Goal: Task Accomplishment & Management: Manage account settings

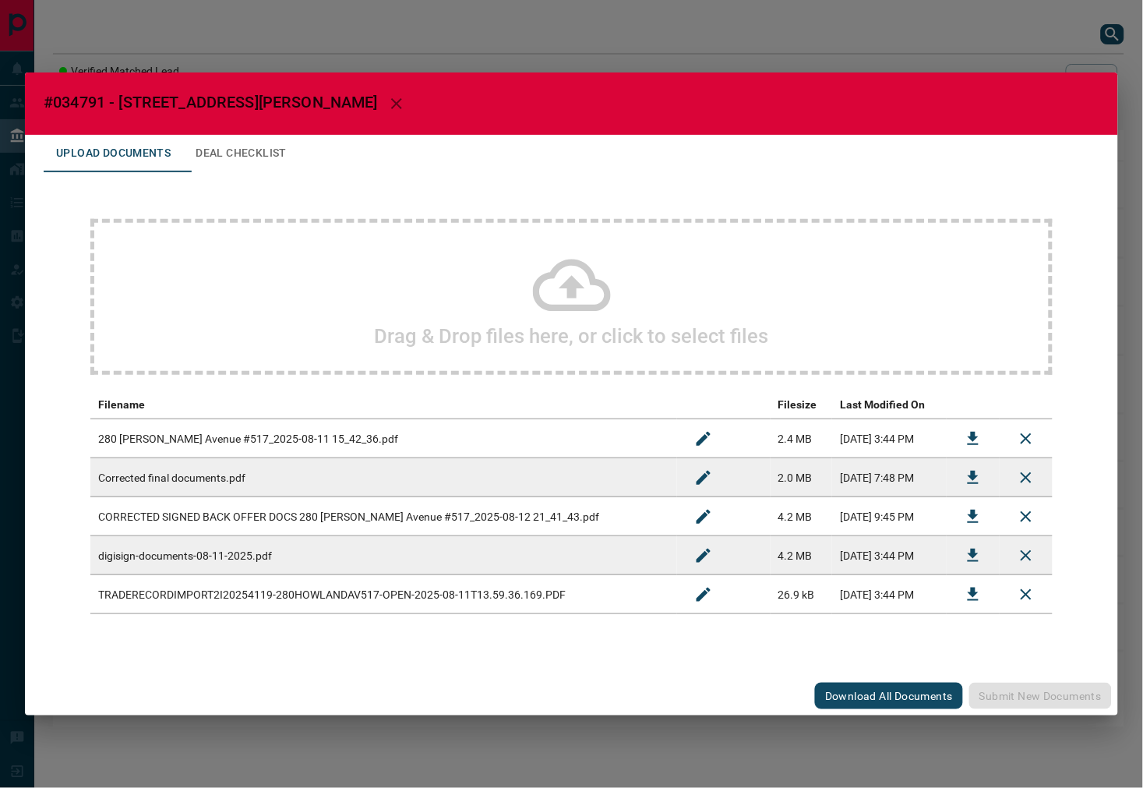
click at [88, 103] on span "#034791 - [STREET_ADDRESS][PERSON_NAME]" at bounding box center [211, 102] width 334 height 19
copy span "034791"
click at [974, 440] on icon "Download" at bounding box center [973, 438] width 11 height 13
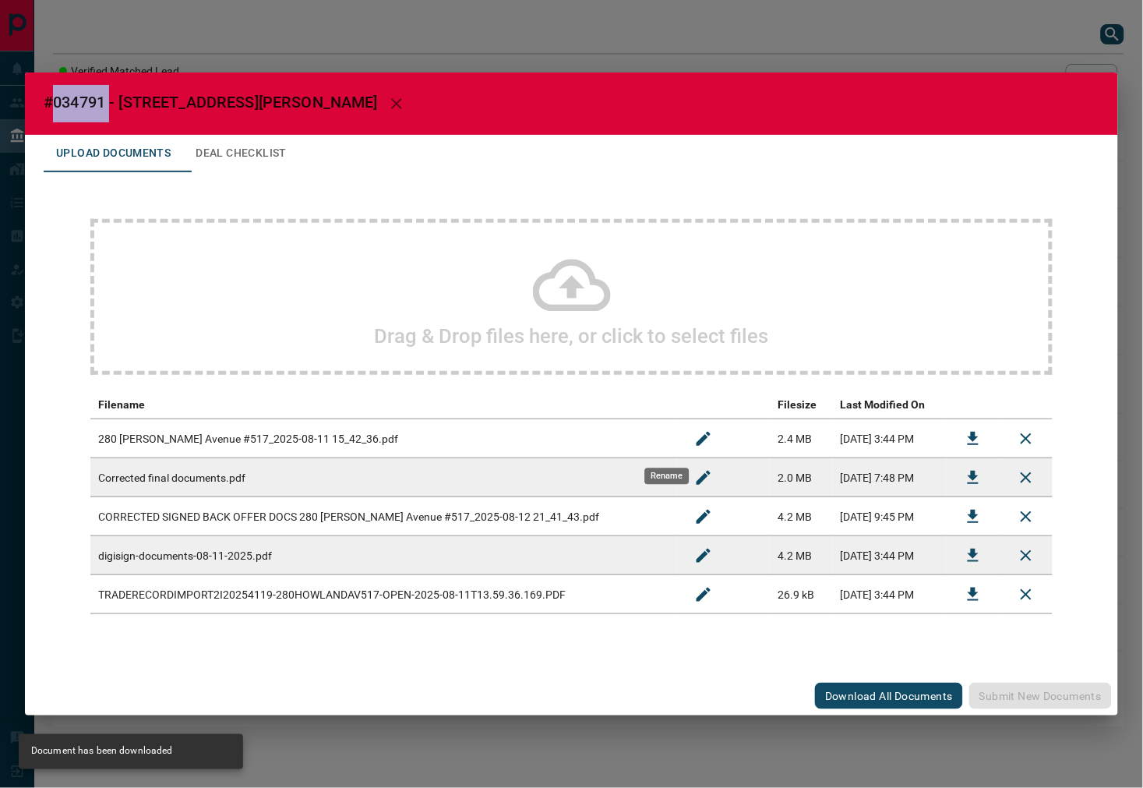
click at [685, 441] on button "Rename" at bounding box center [703, 438] width 37 height 37
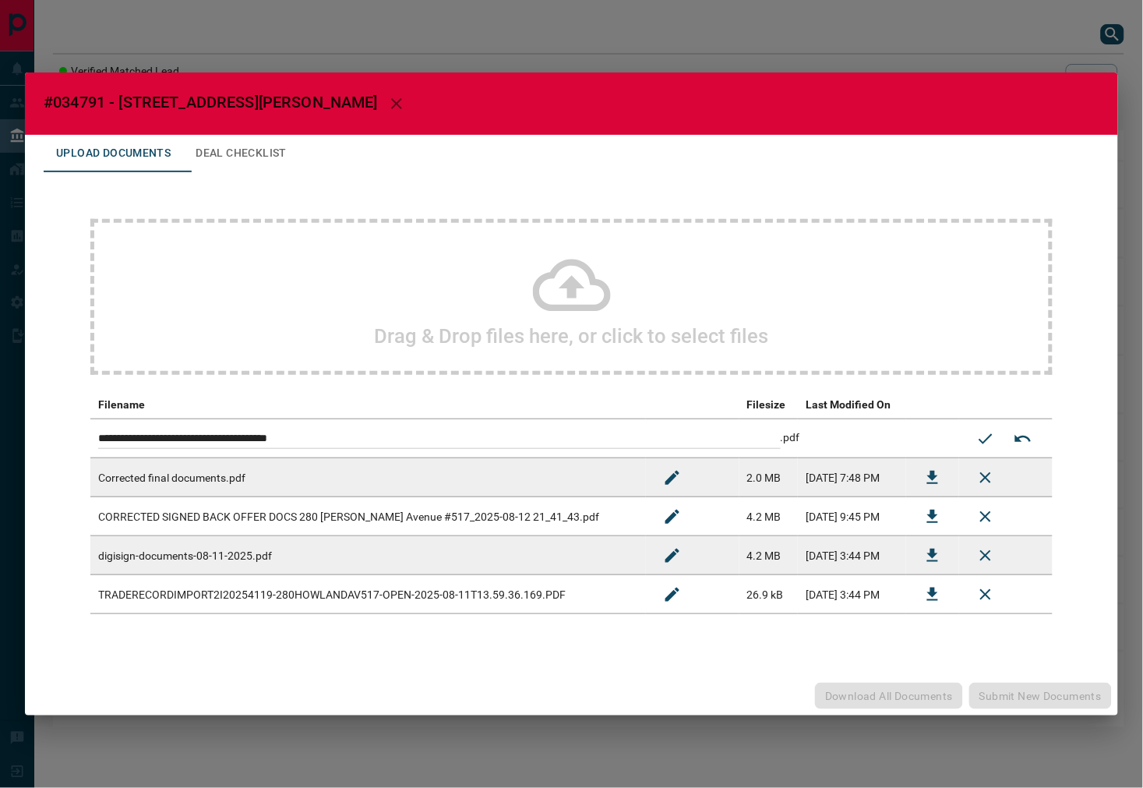
drag, startPoint x: 449, startPoint y: 440, endPoint x: 230, endPoint y: 450, distance: 219.2
click at [230, 450] on td "**********" at bounding box center [524, 438] width 869 height 39
type input "**********"
click at [976, 436] on icon "Submit new name" at bounding box center [985, 438] width 19 height 19
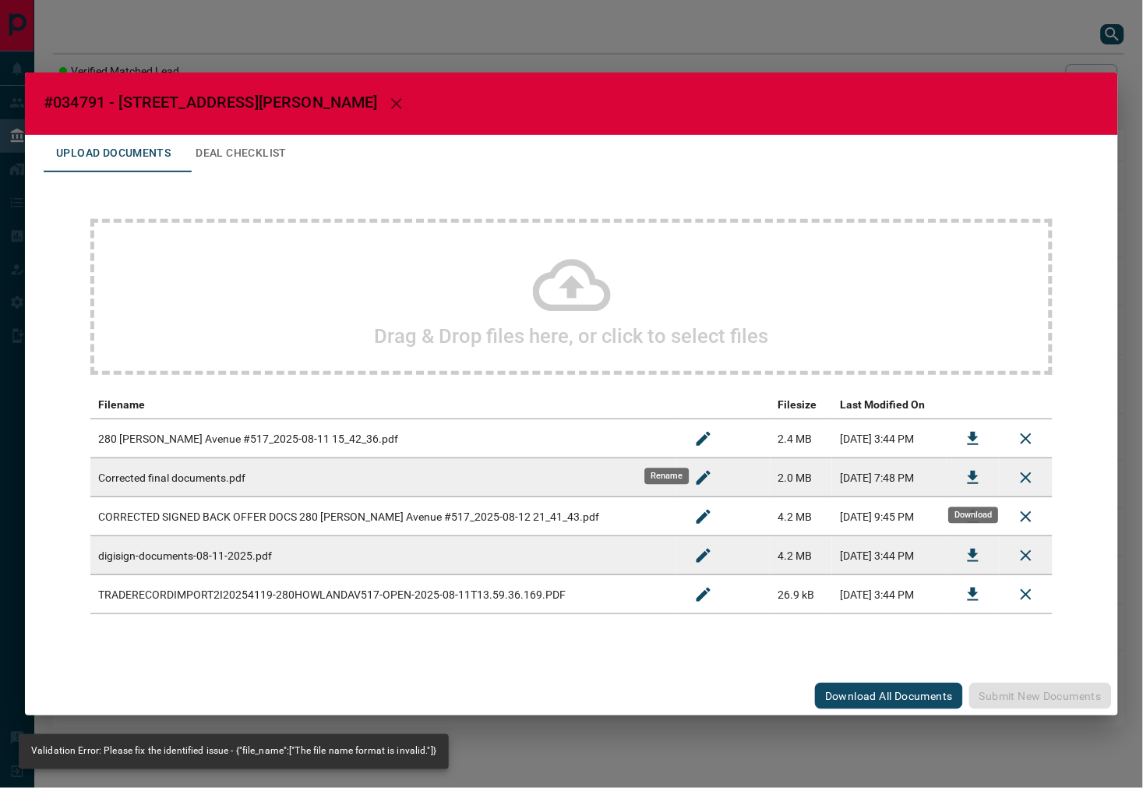
click at [964, 478] on icon "Download" at bounding box center [973, 477] width 19 height 19
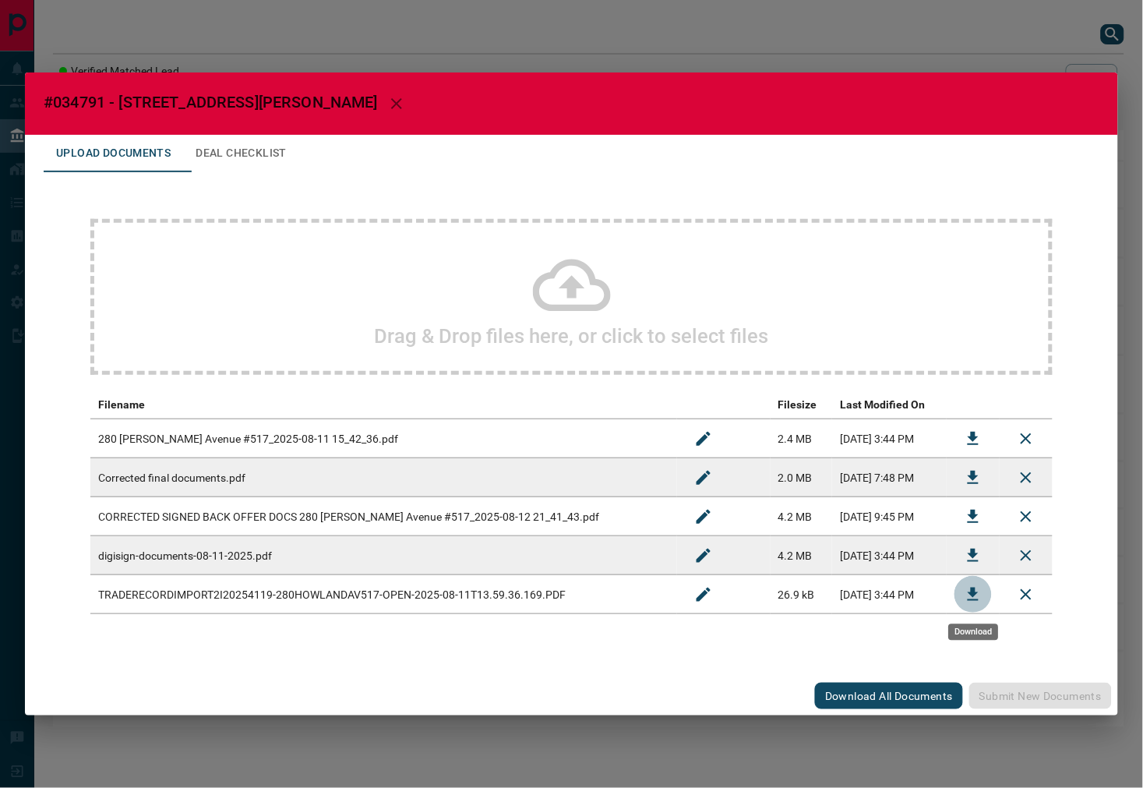
click at [980, 598] on icon "Download" at bounding box center [973, 594] width 19 height 19
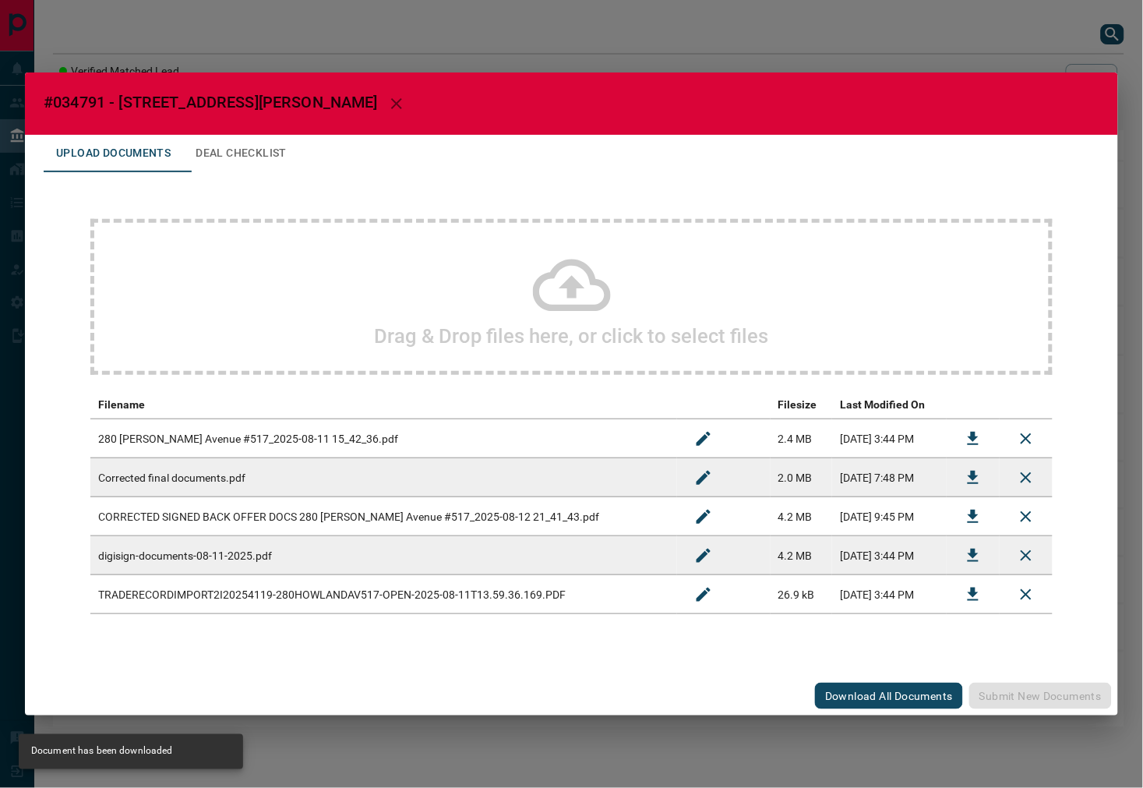
click at [252, 149] on button "Deal Checklist" at bounding box center [241, 153] width 116 height 37
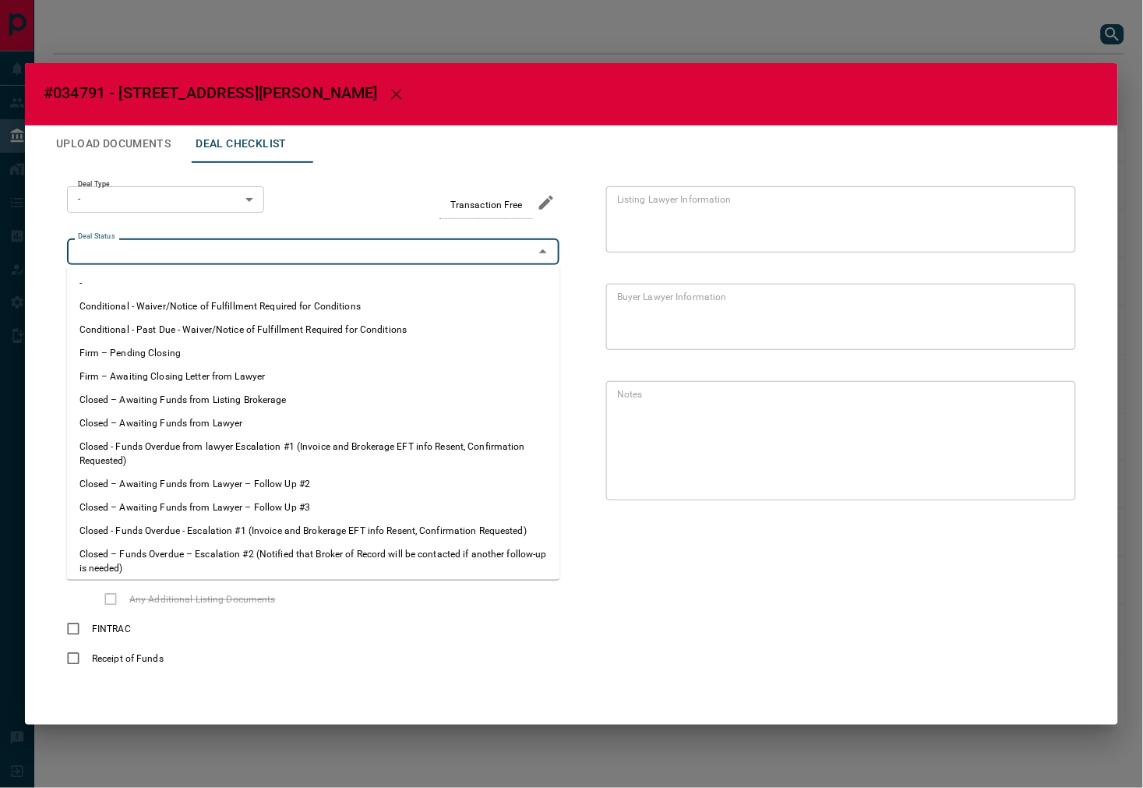
click at [156, 244] on input "Deal Status" at bounding box center [300, 251] width 457 height 17
click at [198, 349] on li "Firm – Pending Closing" at bounding box center [313, 352] width 493 height 23
type input "**********"
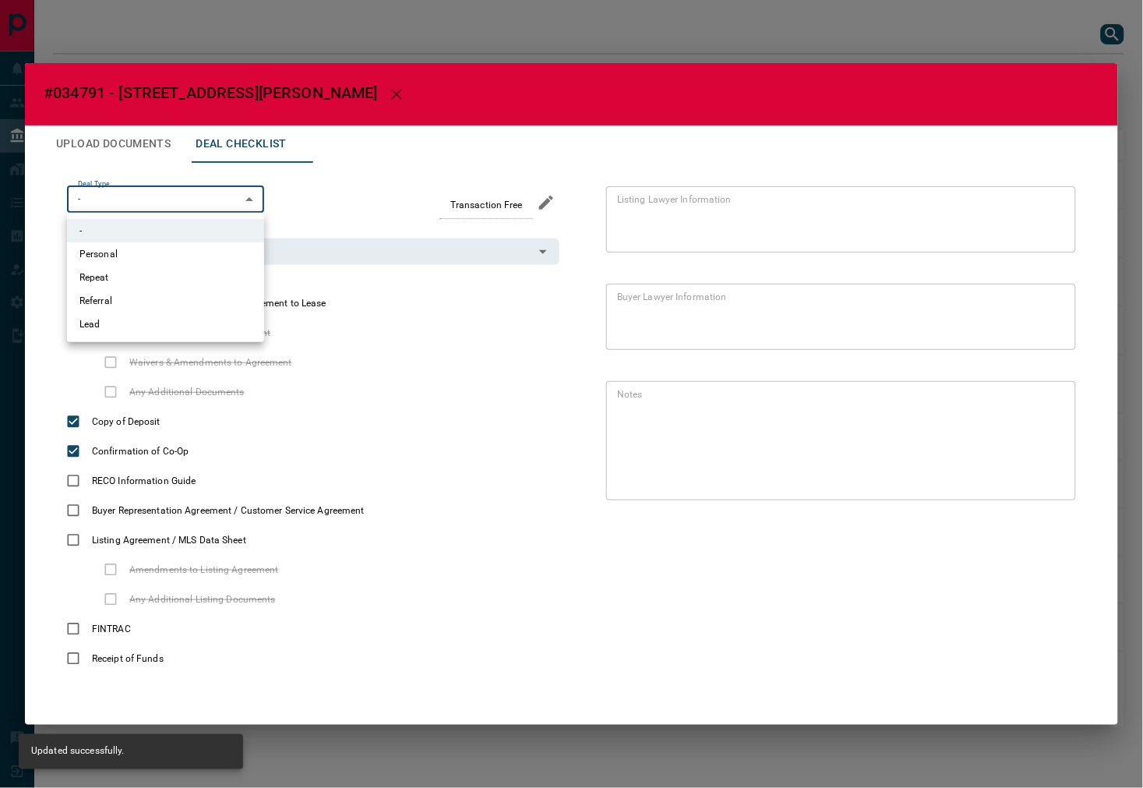
click at [198, 188] on body "Lead Transfers Leads Deals Listings Campaigns Quota Rules Agent Quotas Admin Mo…" at bounding box center [571, 371] width 1143 height 743
click at [143, 314] on li "Lead" at bounding box center [165, 323] width 197 height 23
type input "*"
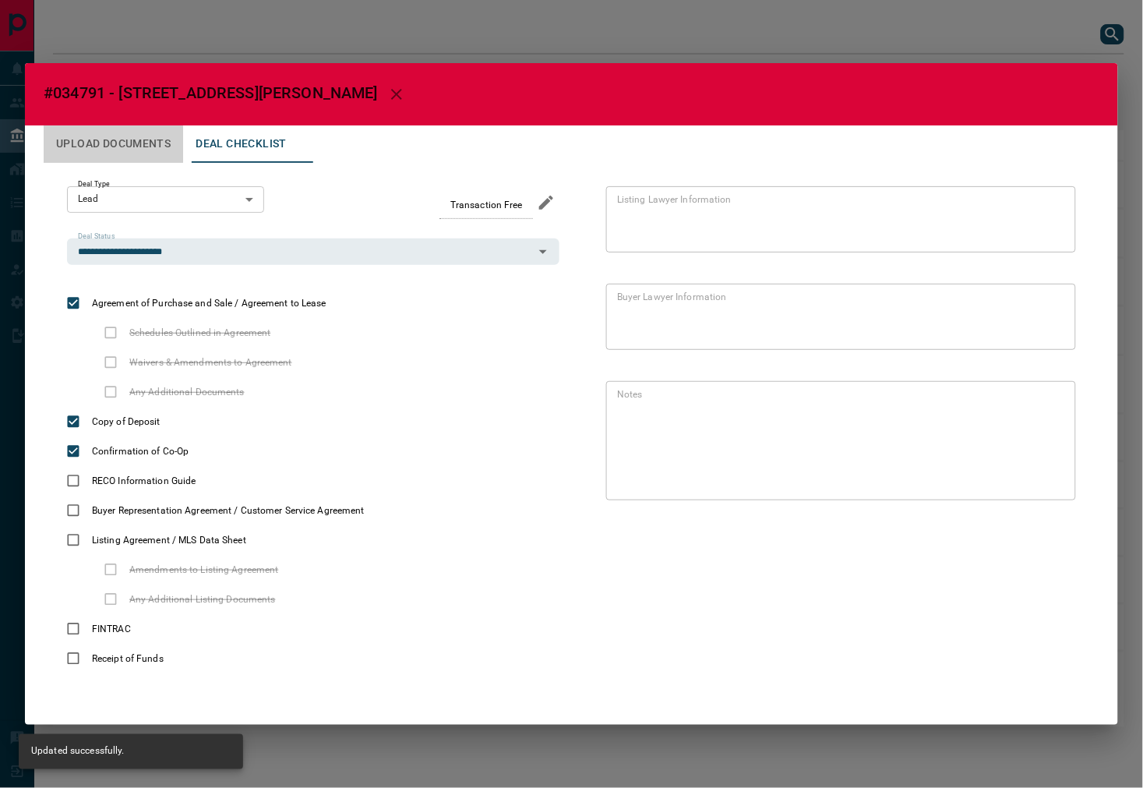
click at [132, 154] on button "Upload Documents" at bounding box center [113, 143] width 139 height 37
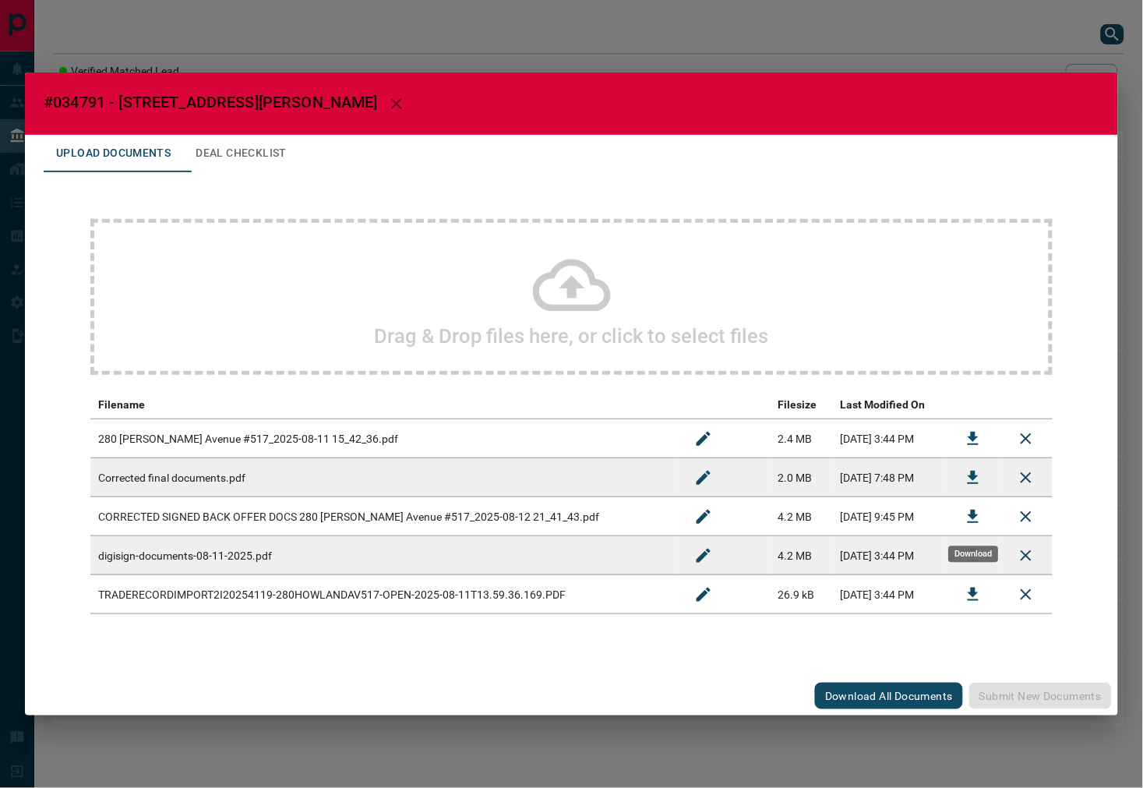
click at [972, 515] on icon "Download" at bounding box center [973, 516] width 11 height 13
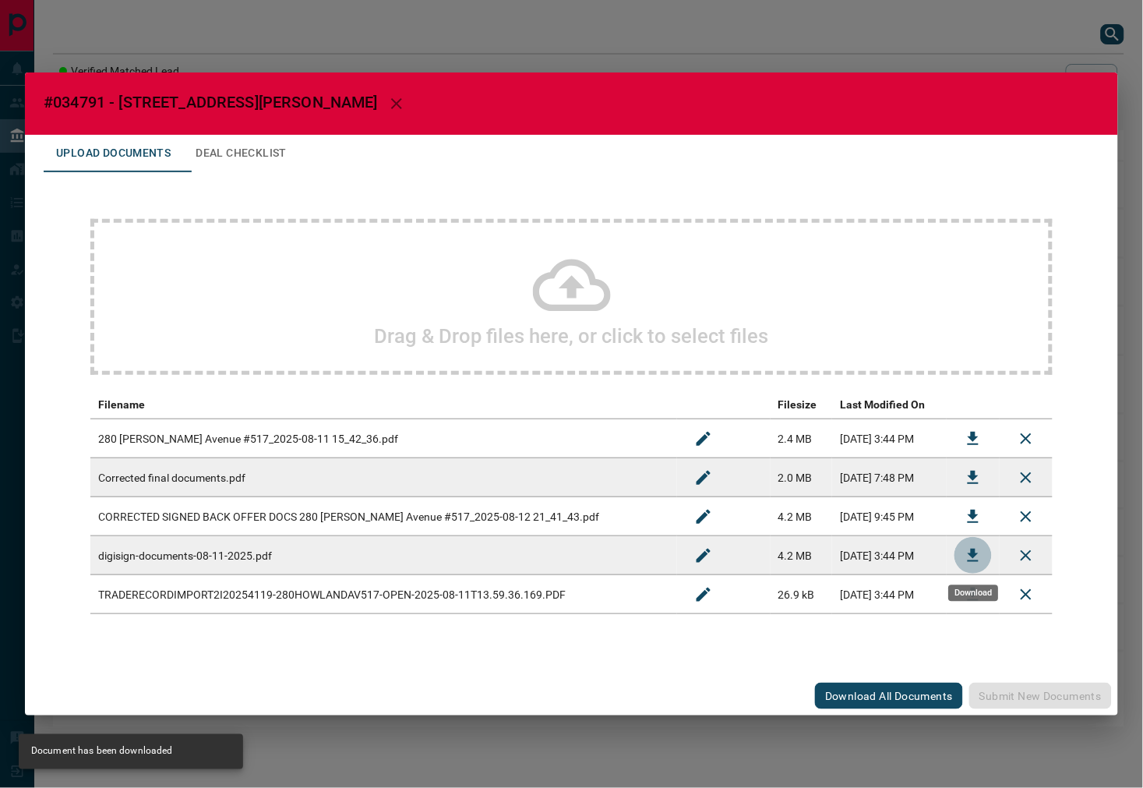
click at [962, 546] on button "Download" at bounding box center [973, 555] width 37 height 37
click at [962, 473] on button "Download" at bounding box center [973, 477] width 37 height 37
click at [844, 27] on div "#034791 - [STREET_ADDRESS][PERSON_NAME],517 Upload Documents Deal Checklist Dra…" at bounding box center [571, 394] width 1143 height 788
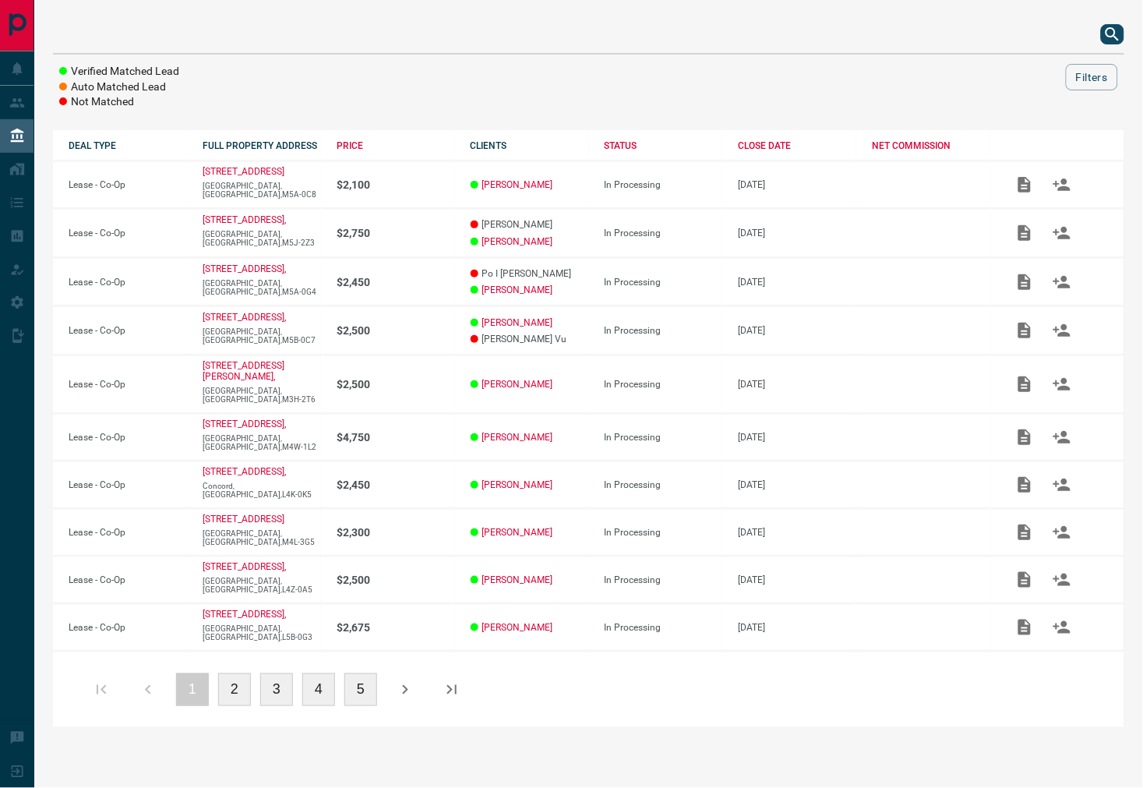
click at [1113, 29] on icon "search button" at bounding box center [1112, 33] width 13 height 13
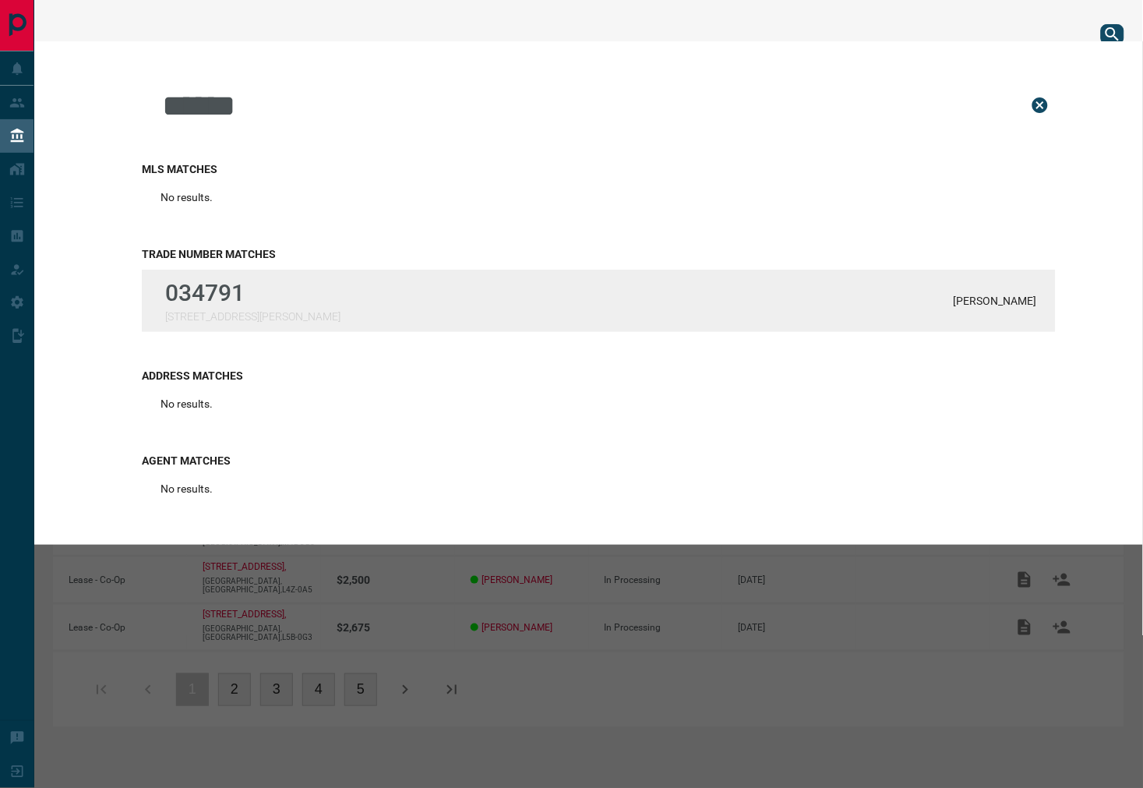
type input "******"
click at [367, 321] on div "034791 [STREET_ADDRESS][PERSON_NAME]" at bounding box center [599, 301] width 914 height 62
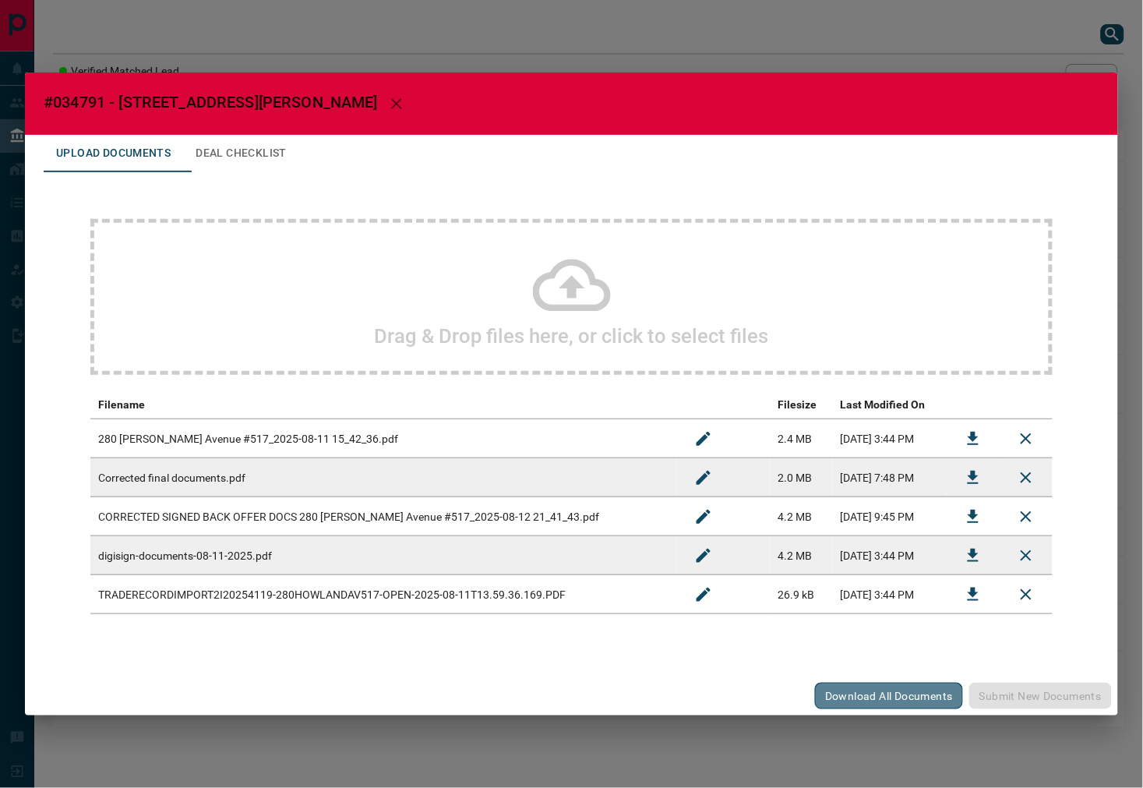
click at [845, 701] on button "Download All Documents" at bounding box center [889, 696] width 148 height 26
click at [685, 441] on button "Rename" at bounding box center [703, 438] width 37 height 37
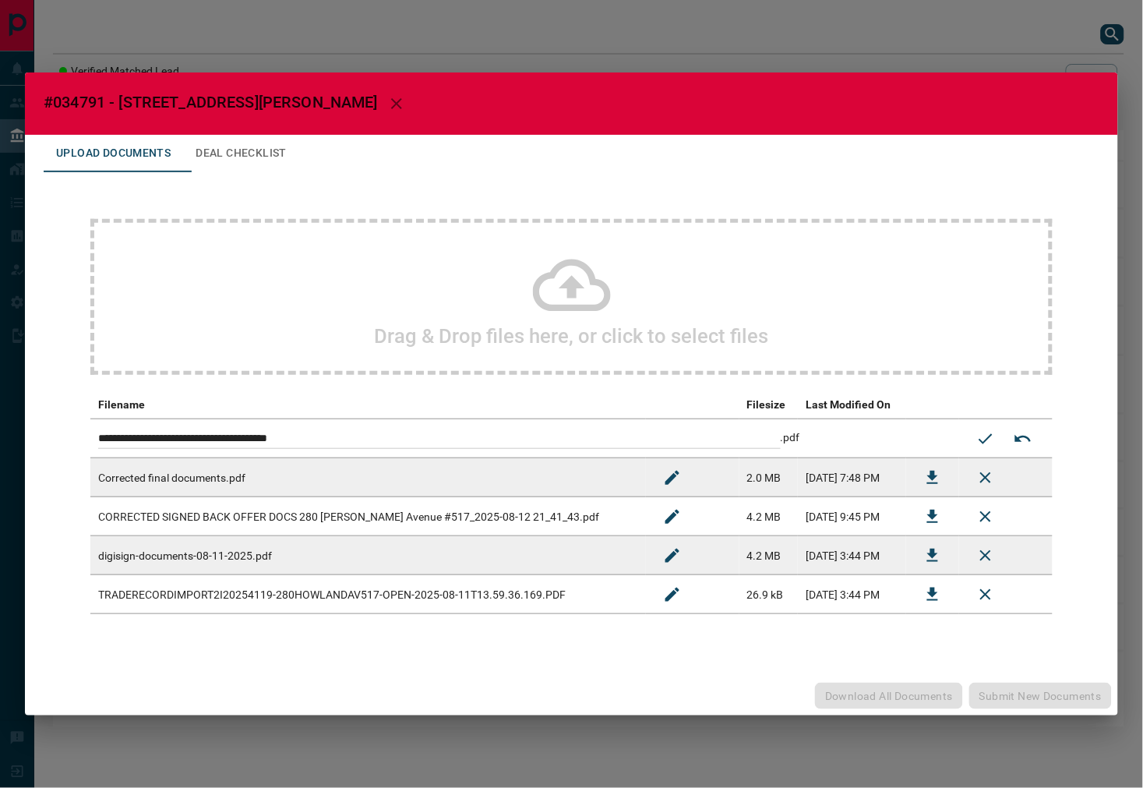
drag, startPoint x: 617, startPoint y: 438, endPoint x: -175, endPoint y: 437, distance: 791.7
click at [0, 437] on html "Lead Transfers Leads Deals Listings Campaigns Quota Rules Agent Quotas Admin Mo…" at bounding box center [571, 394] width 1143 height 788
type input "**********"
click at [978, 439] on icon "Submit new name" at bounding box center [985, 438] width 19 height 19
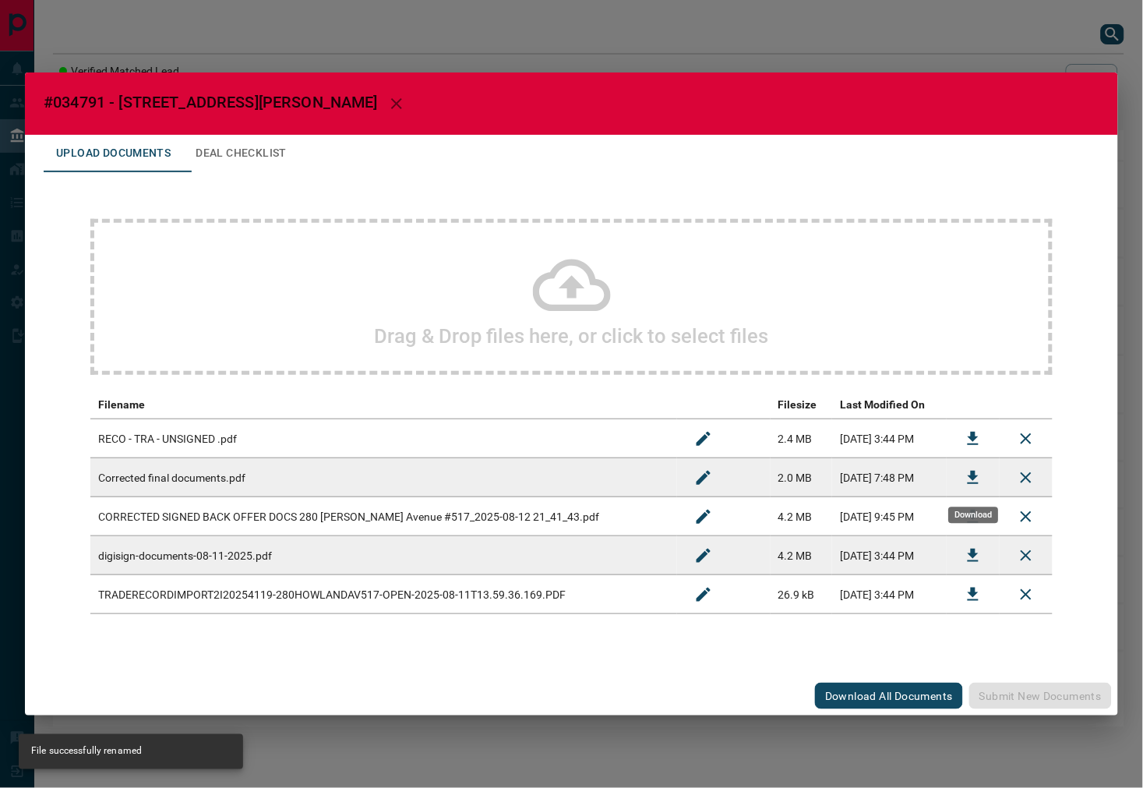
click at [978, 476] on icon "Download" at bounding box center [973, 477] width 19 height 19
click at [966, 512] on icon "Download" at bounding box center [973, 516] width 19 height 19
click at [968, 556] on icon "Download" at bounding box center [973, 555] width 19 height 19
click at [694, 600] on icon "Rename" at bounding box center [703, 594] width 19 height 19
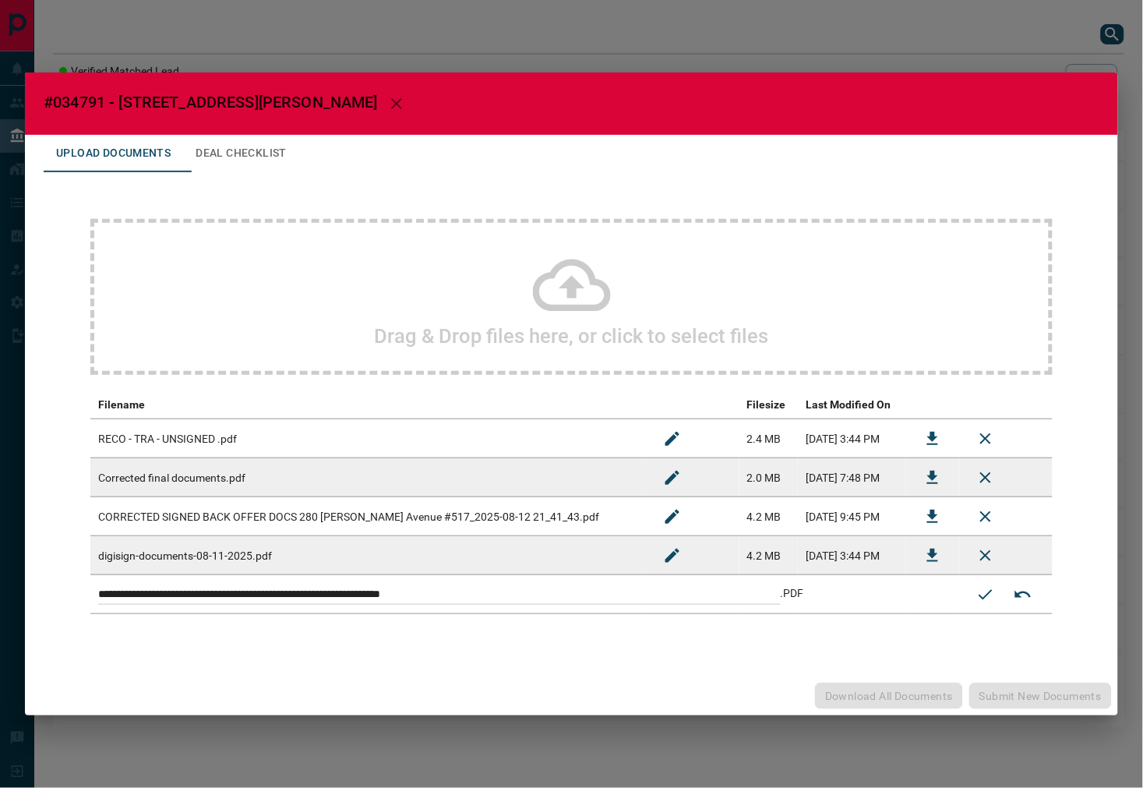
drag, startPoint x: 566, startPoint y: 595, endPoint x: -115, endPoint y: 598, distance: 680.3
click at [0, 598] on html "Lead Transfers Leads Deals Listings Campaigns Quota Rules Agent Quotas Admin Mo…" at bounding box center [571, 394] width 1143 height 788
type input "*"
type input "**********"
click at [980, 591] on icon "Submit new name" at bounding box center [985, 594] width 19 height 19
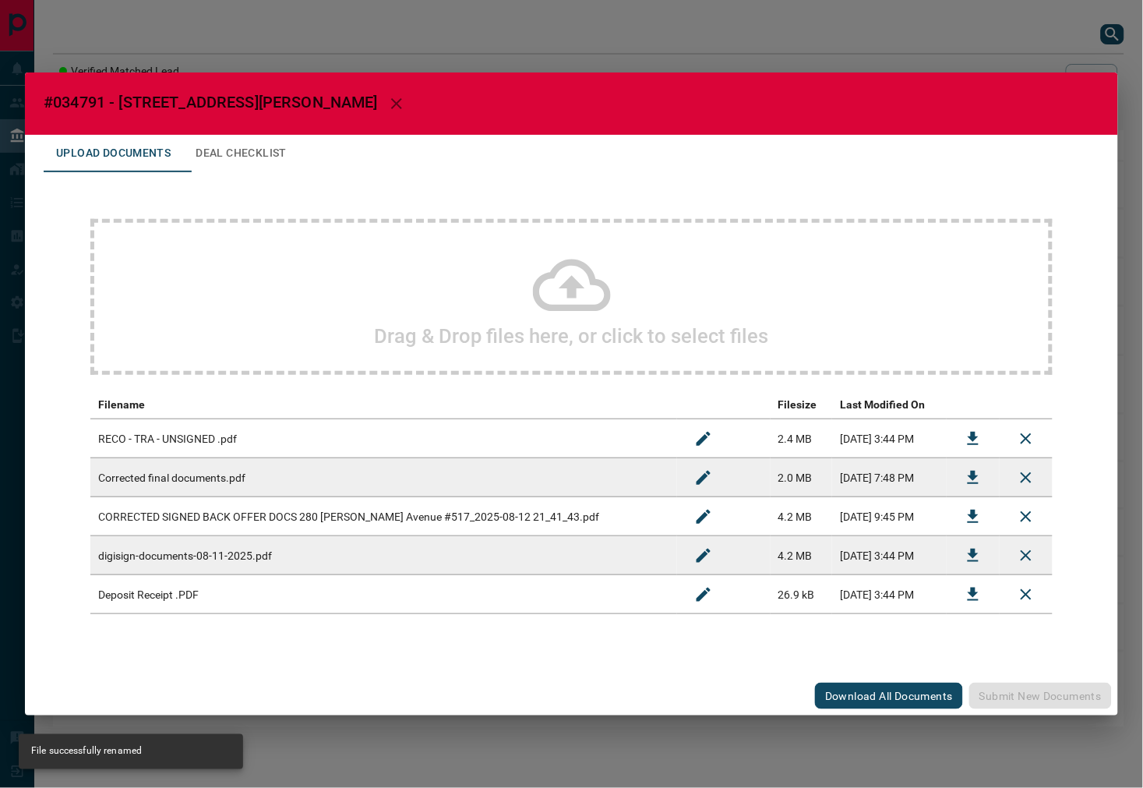
click at [242, 139] on button "Deal Checklist" at bounding box center [241, 153] width 116 height 37
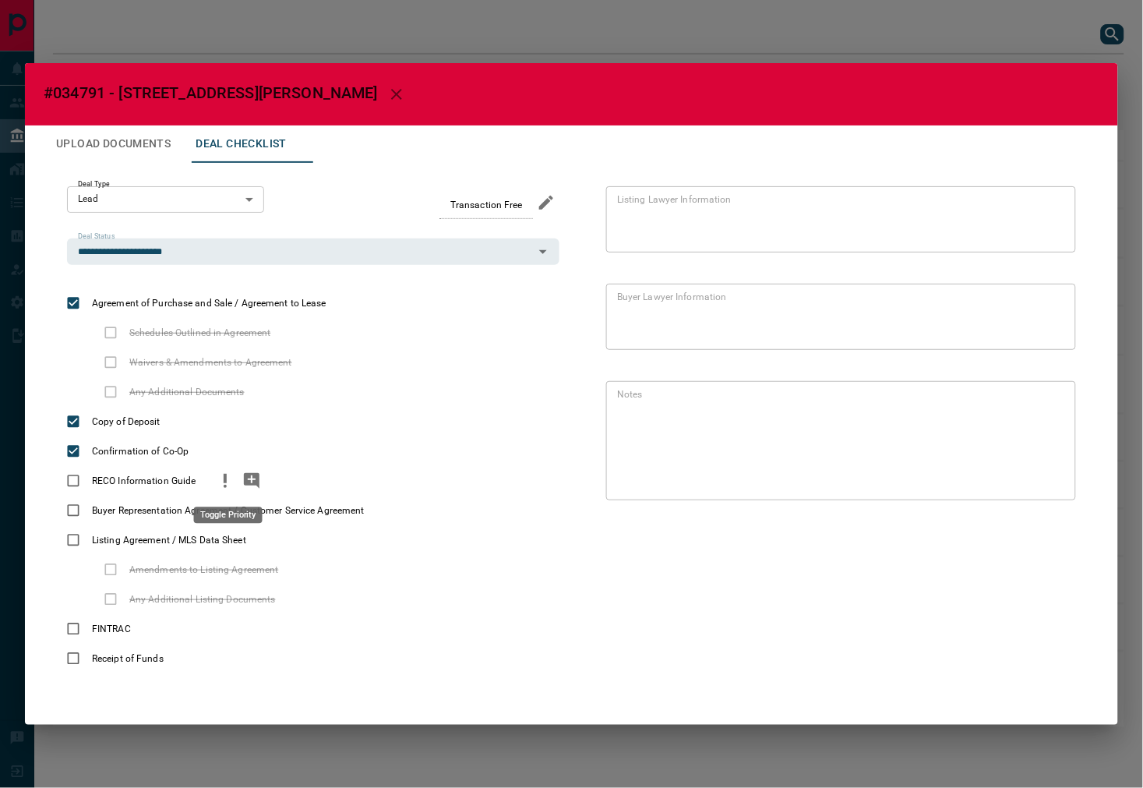
click at [231, 471] on icon "priority" at bounding box center [225, 480] width 19 height 19
click at [394, 510] on icon "priority" at bounding box center [394, 507] width 3 height 9
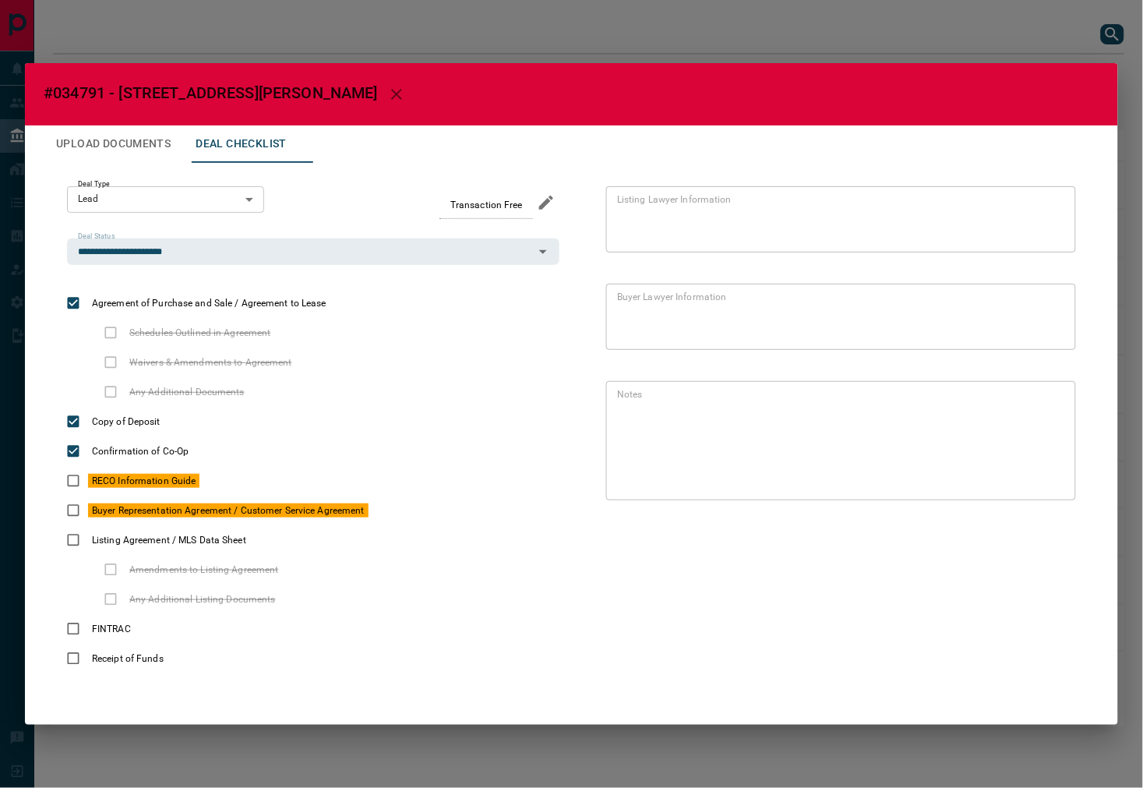
click at [86, 139] on button "Upload Documents" at bounding box center [113, 143] width 139 height 37
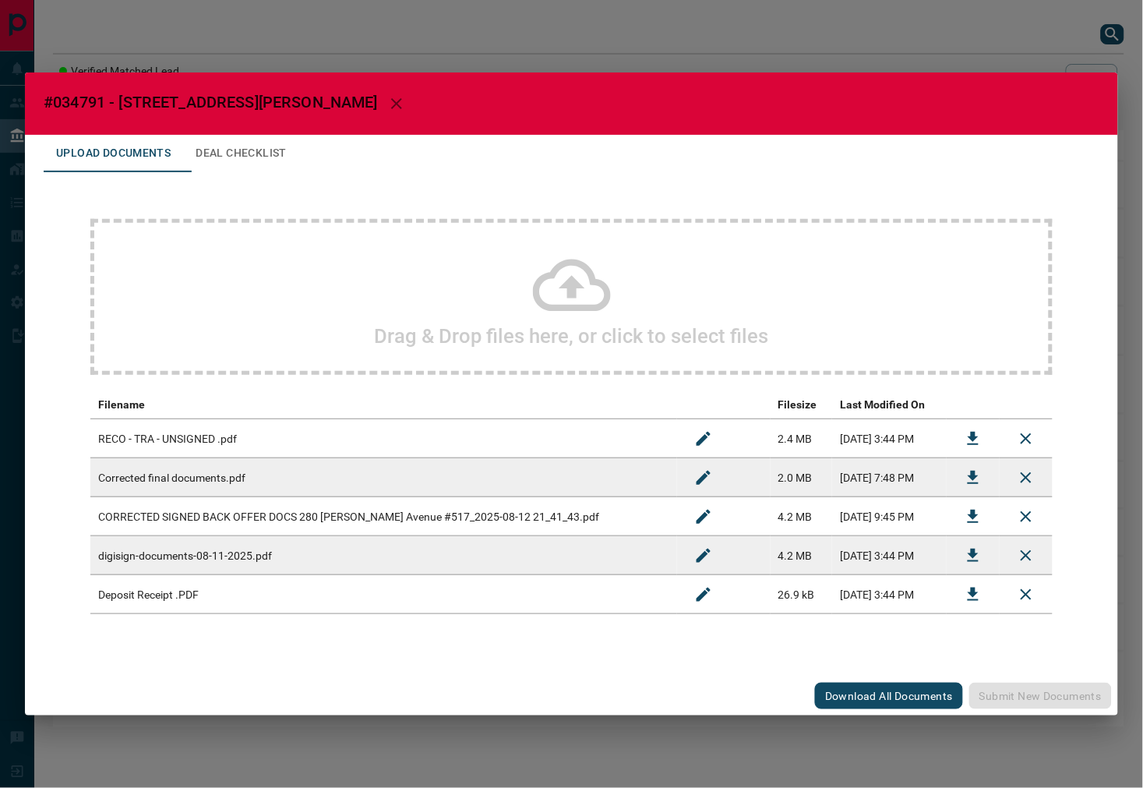
click at [401, 313] on div "Drag & Drop files here, or click to select files" at bounding box center [571, 297] width 962 height 156
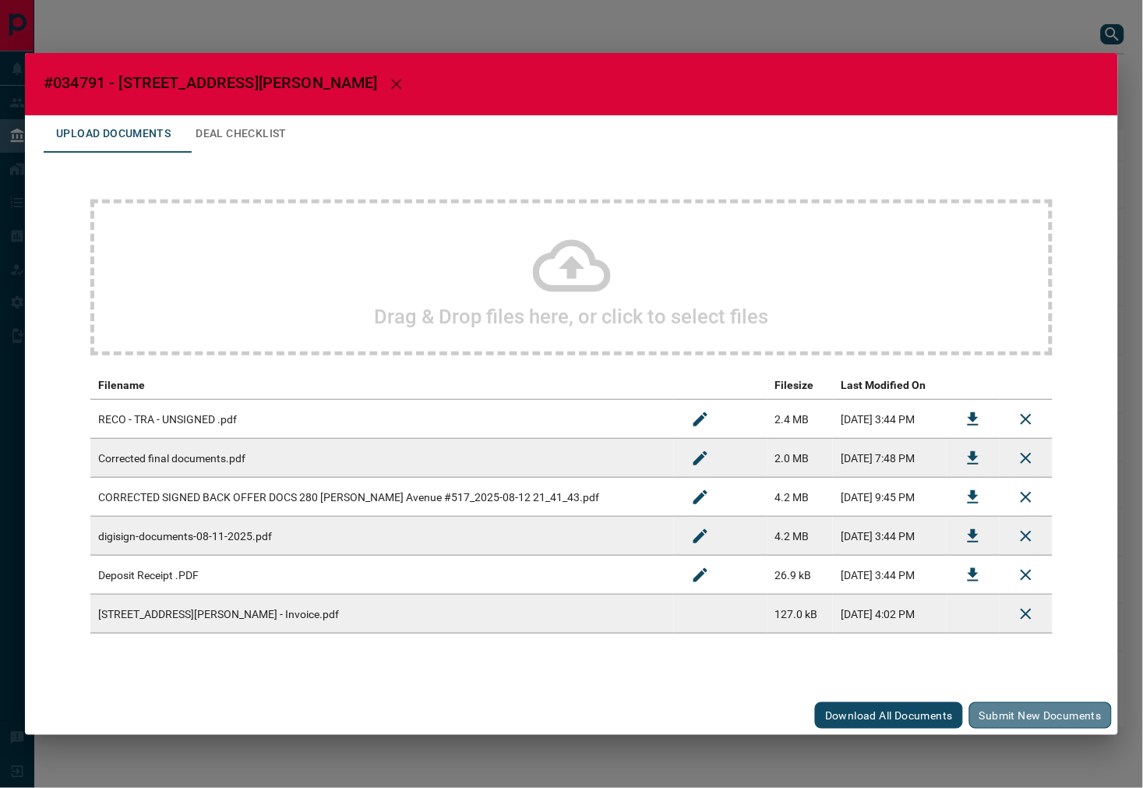
click at [994, 706] on button "Submit new documents" at bounding box center [1040, 715] width 143 height 26
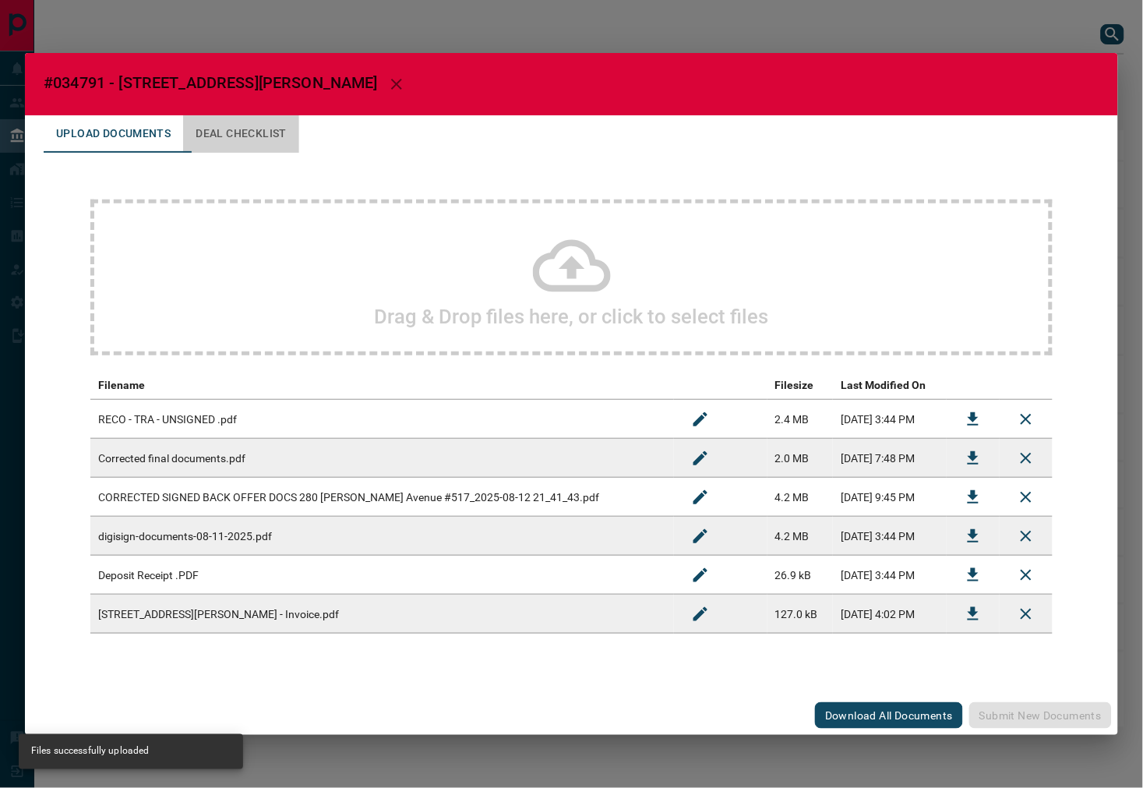
click at [263, 137] on button "Deal Checklist" at bounding box center [241, 133] width 116 height 37
